Goal: Information Seeking & Learning: Learn about a topic

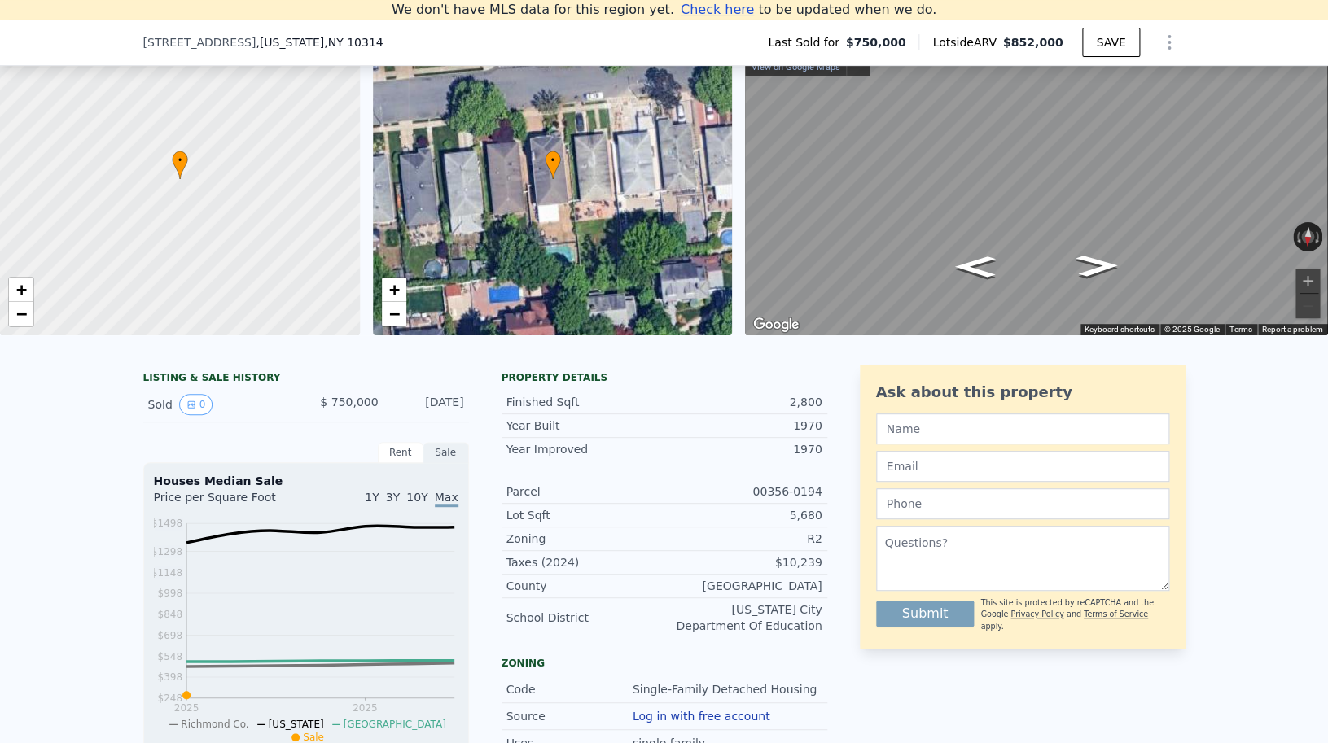
scroll to position [114, 0]
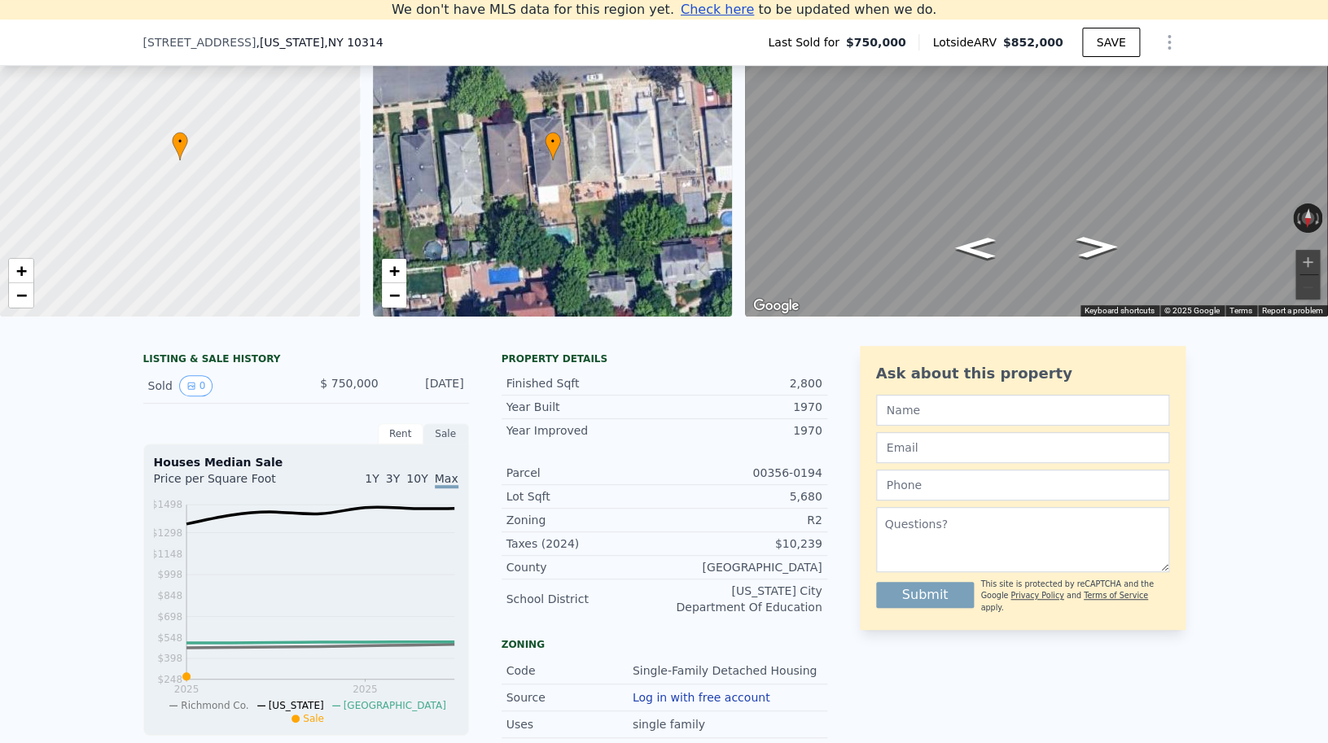
click at [199, 217] on div at bounding box center [179, 160] width 431 height 375
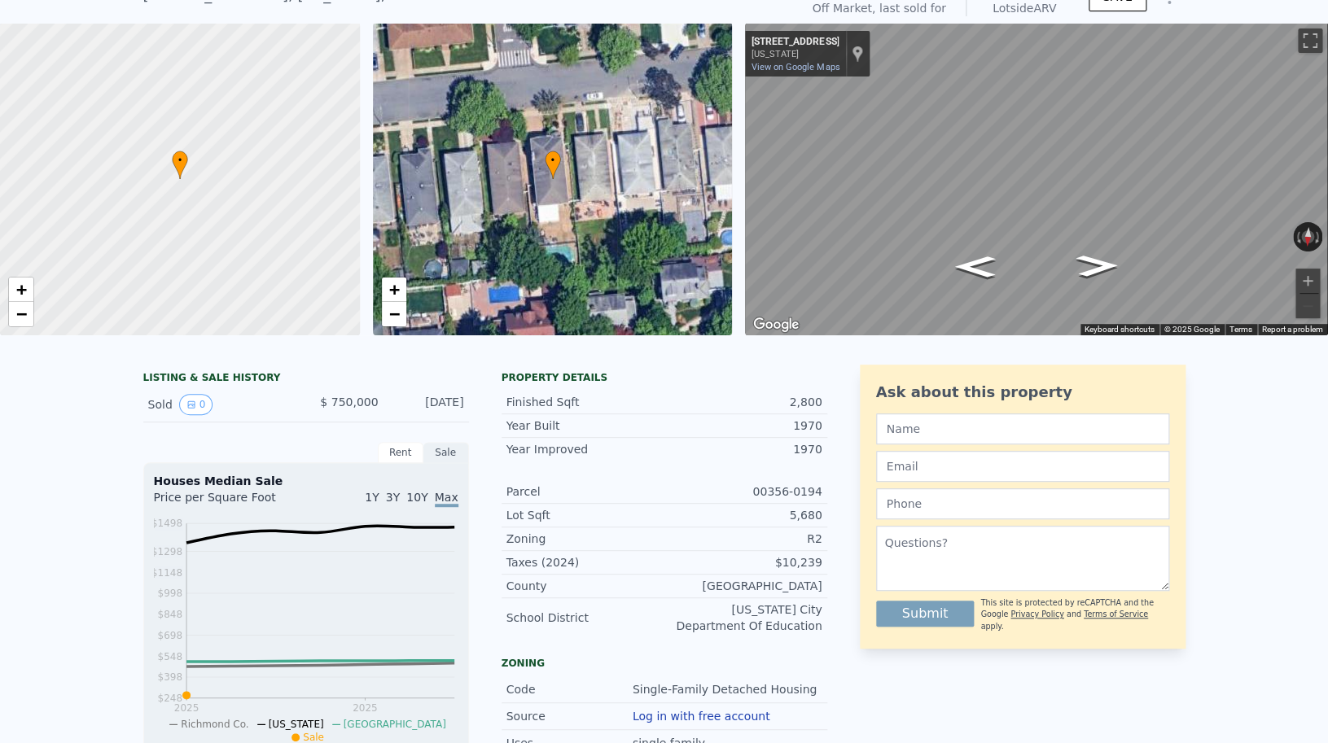
click at [199, 217] on div at bounding box center [179, 179] width 431 height 375
click at [199, 217] on div "• + −" at bounding box center [180, 179] width 360 height 313
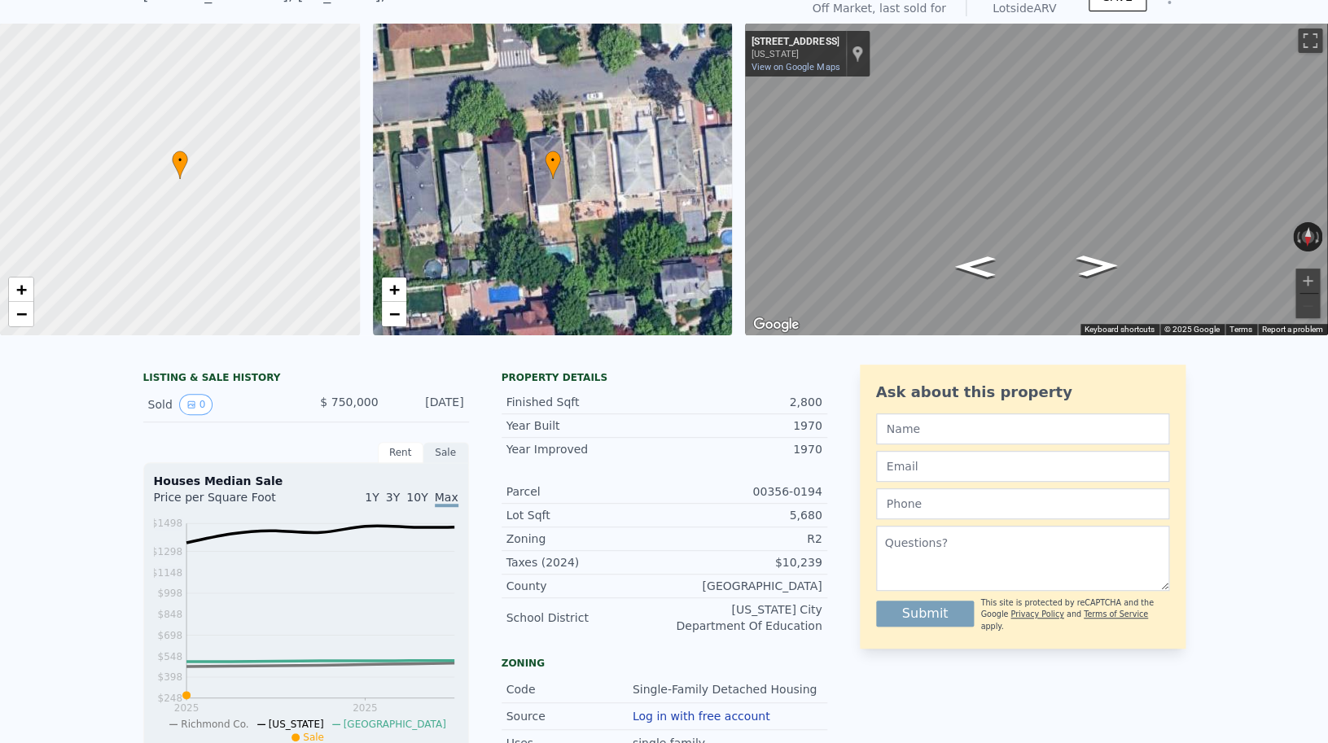
click at [199, 387] on div "Sold 0 $ 750,000 [DATE]" at bounding box center [306, 404] width 326 height 35
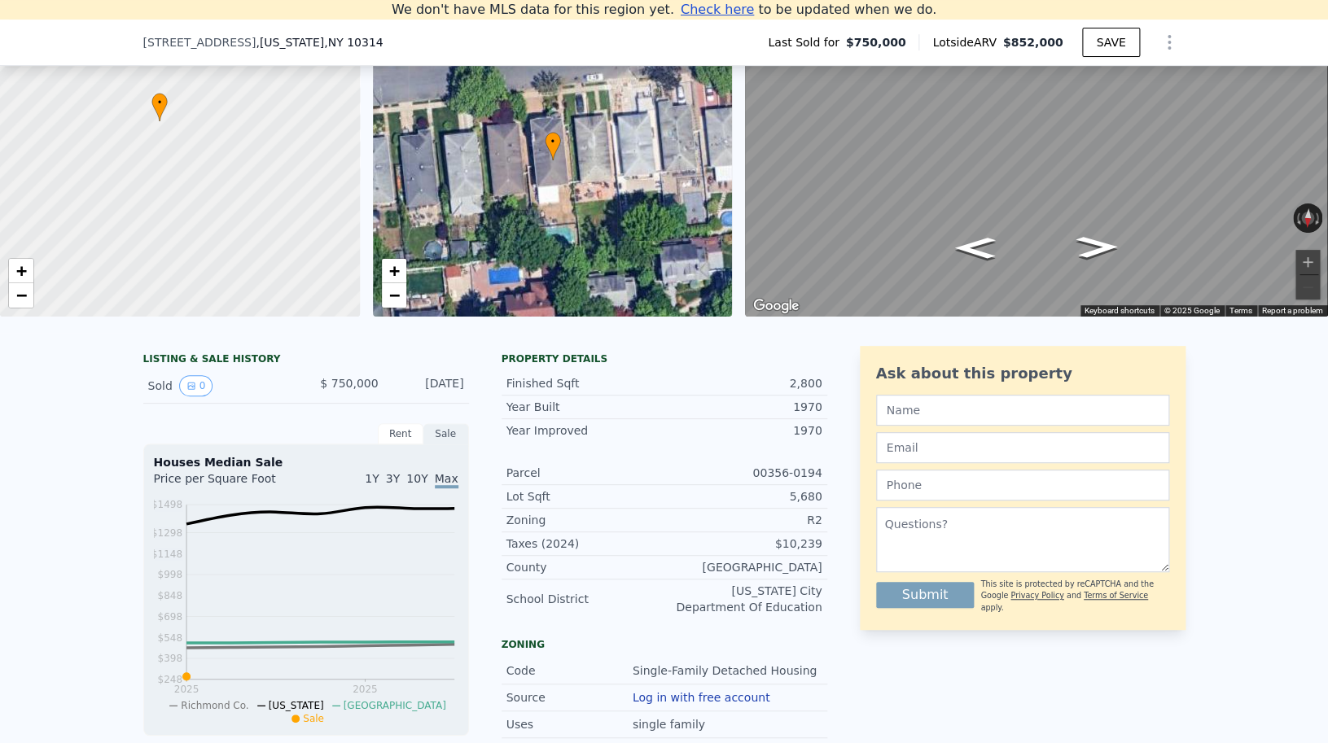
scroll to position [295, 0]
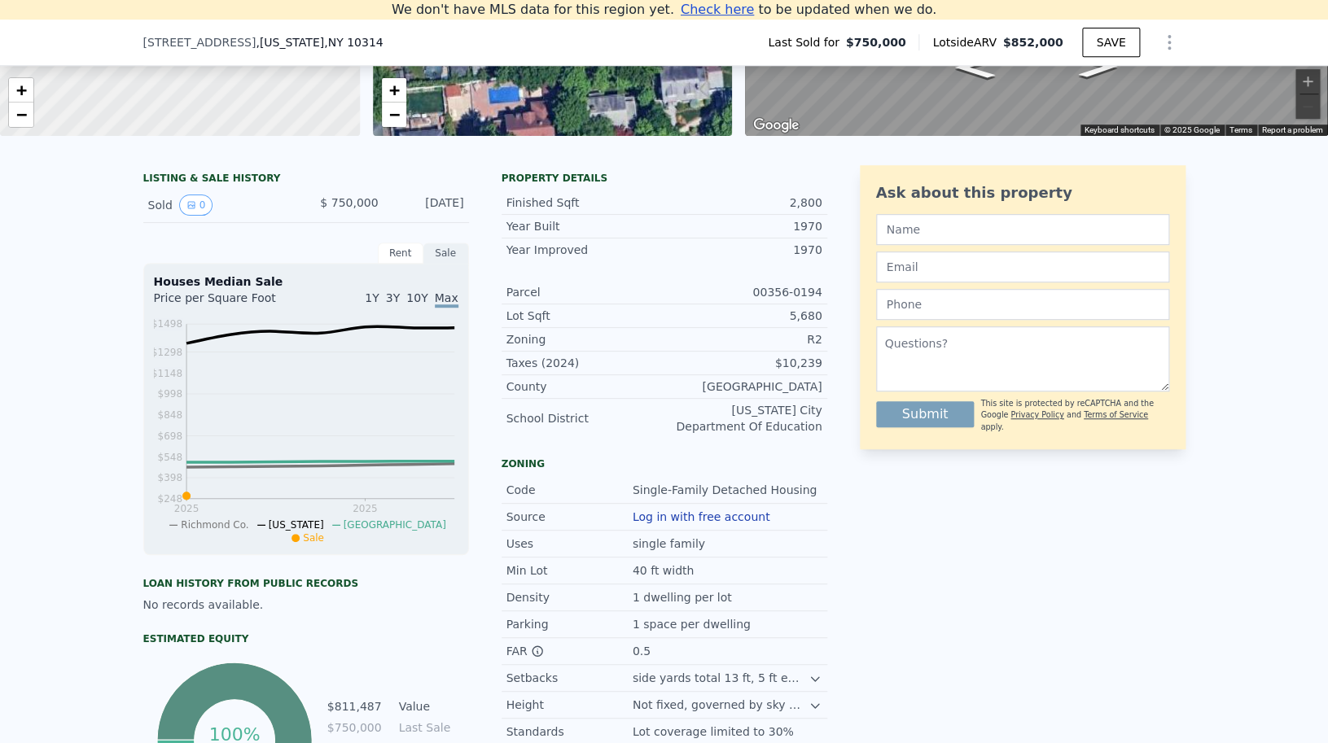
click at [461, 204] on div "[DATE]" at bounding box center [428, 205] width 72 height 21
click at [189, 205] on icon "View historical data" at bounding box center [191, 205] width 7 height 7
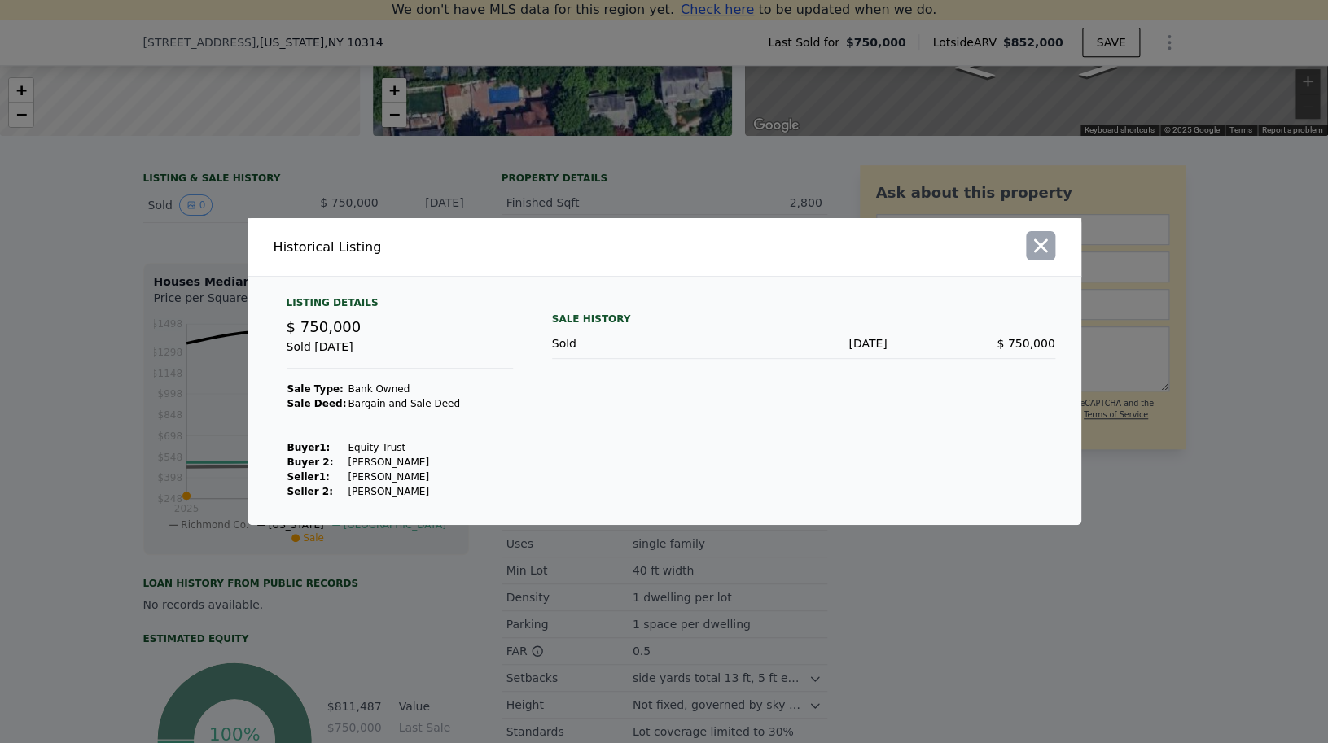
click at [1046, 237] on icon "button" at bounding box center [1040, 245] width 23 height 23
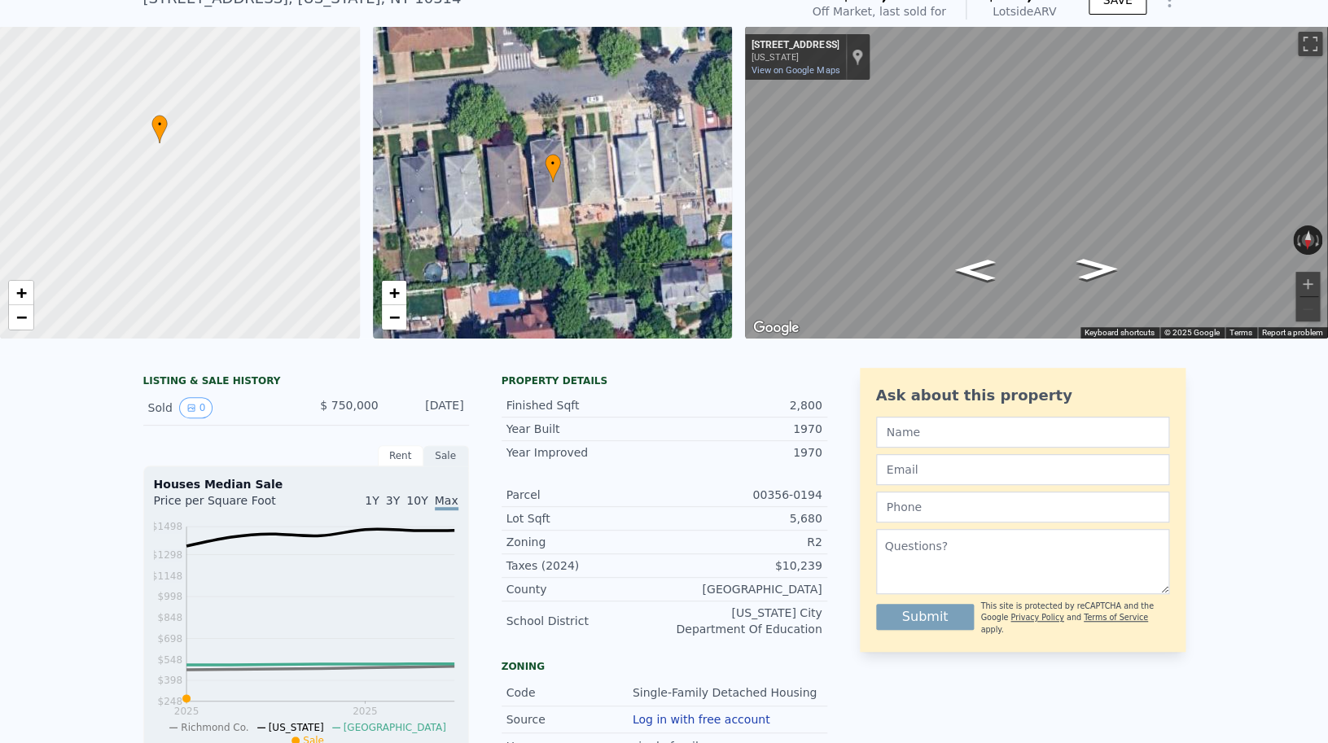
scroll to position [111, 0]
